Goal: Task Accomplishment & Management: Complete application form

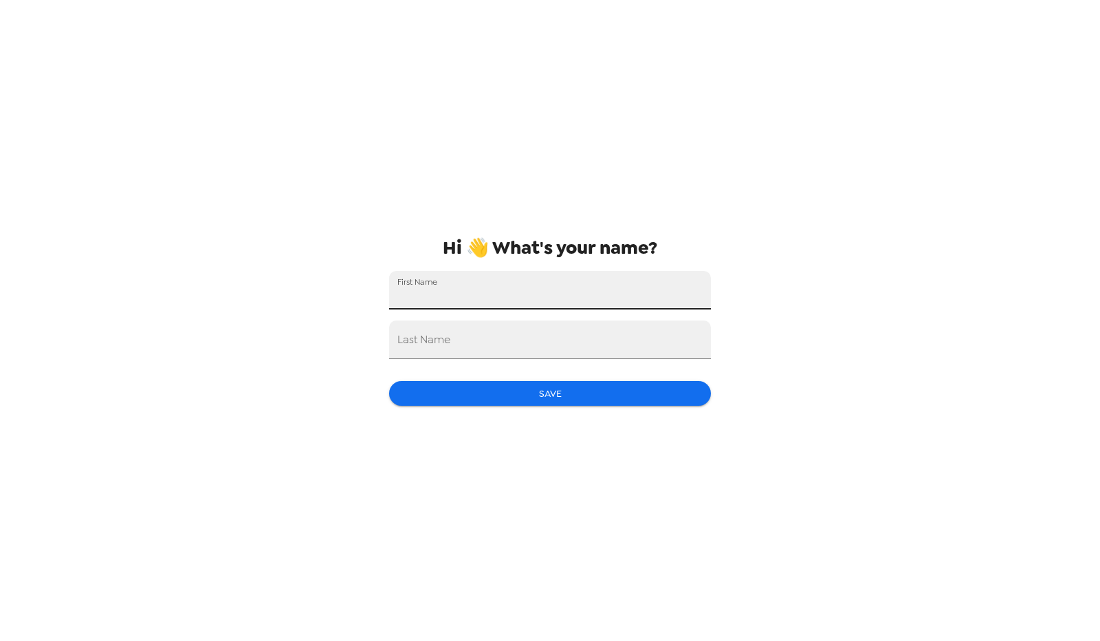
click at [457, 286] on input "First Name" at bounding box center [550, 290] width 322 height 39
type input "Laney"
click at [433, 329] on div "Last Name" at bounding box center [550, 339] width 322 height 39
type input "Benson"
click at [562, 393] on button "Save" at bounding box center [550, 393] width 322 height 25
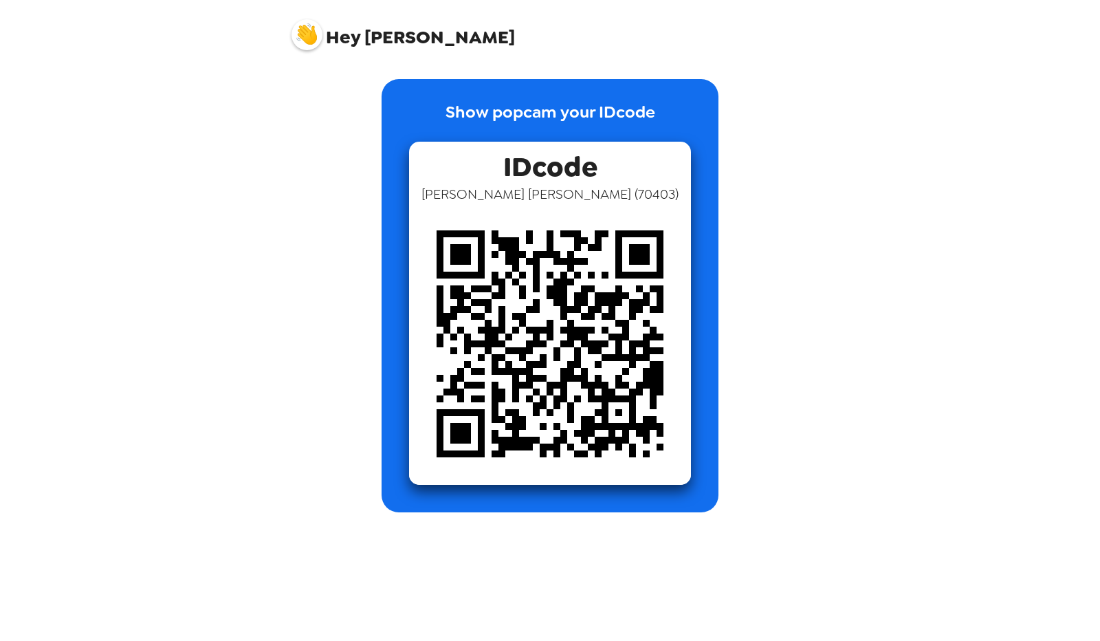
click at [583, 316] on img at bounding box center [550, 344] width 282 height 282
click at [549, 263] on img at bounding box center [550, 344] width 282 height 282
click at [312, 39] on img at bounding box center [307, 34] width 31 height 31
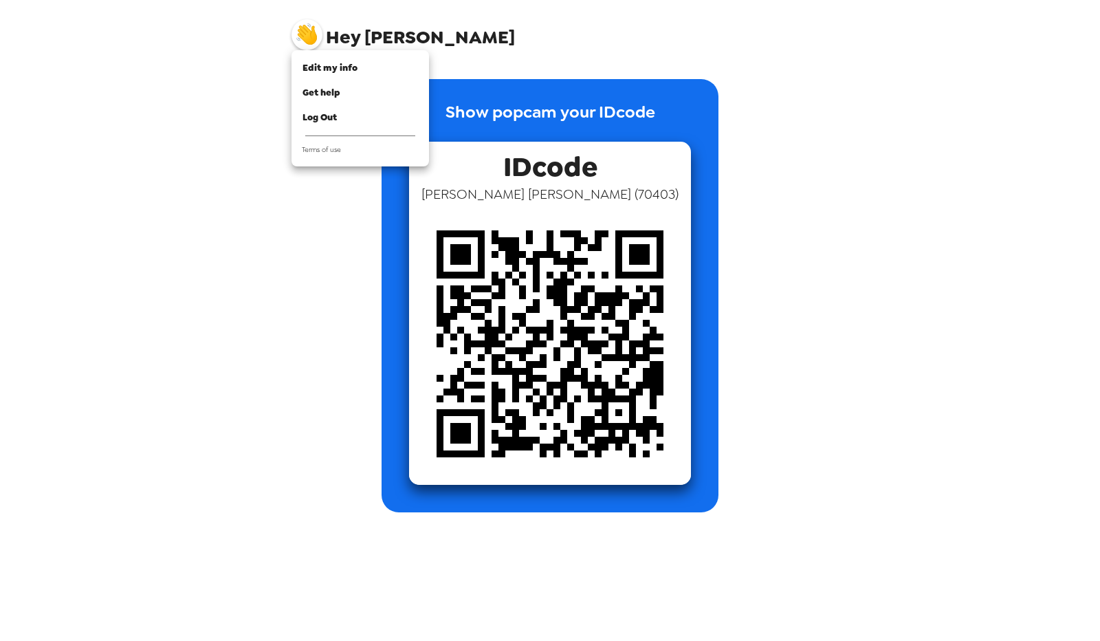
click at [633, 283] on div at bounding box center [550, 320] width 1100 height 641
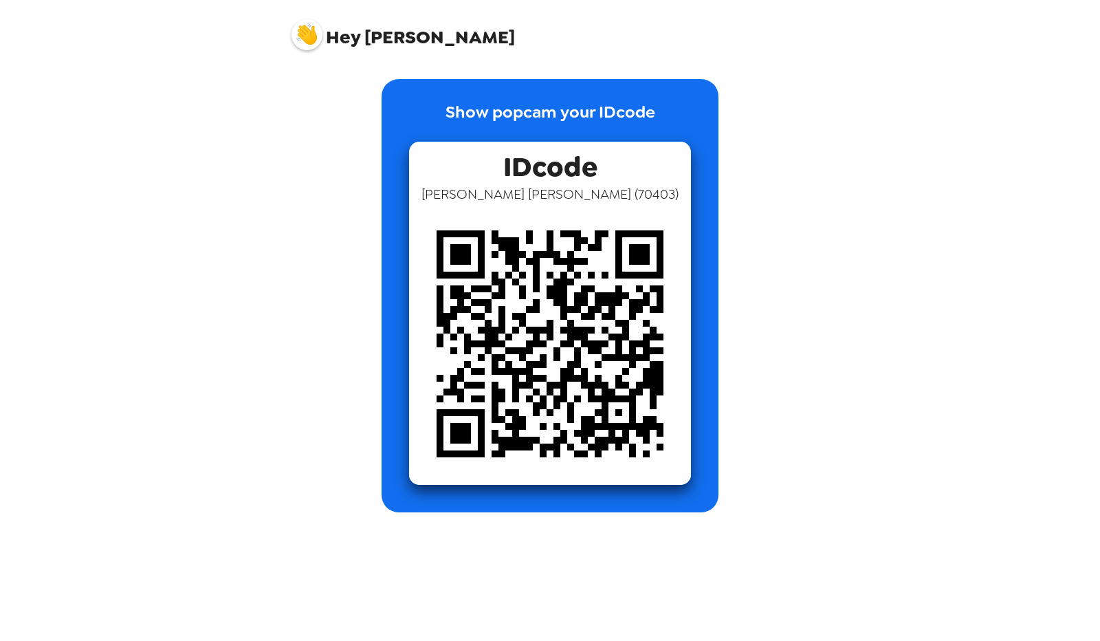
click at [521, 178] on span "IDcode" at bounding box center [550, 163] width 94 height 43
click at [517, 127] on p "Show popcam your IDcode" at bounding box center [551, 121] width 210 height 42
click at [328, 45] on span "Hey" at bounding box center [343, 37] width 34 height 25
click at [344, 42] on span "Hey" at bounding box center [343, 37] width 34 height 25
